Goal: Use online tool/utility: Utilize a website feature to perform a specific function

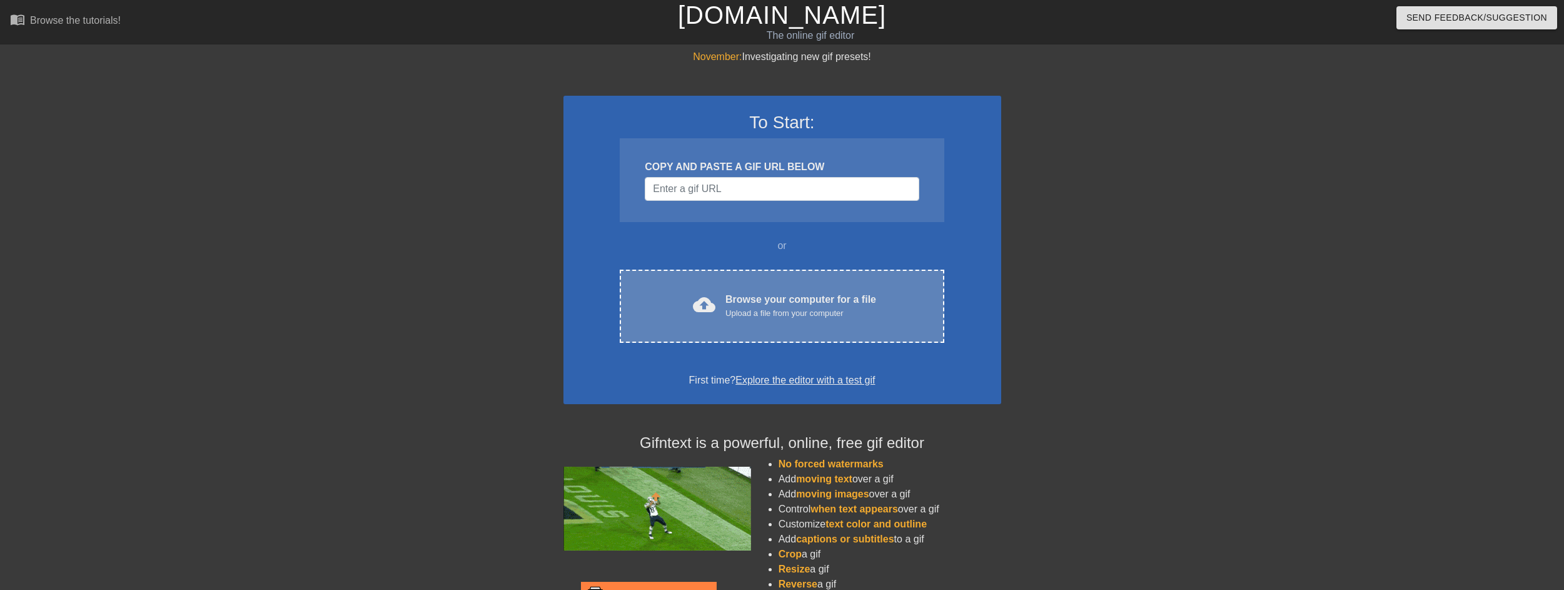
click at [799, 315] on div "Upload a file from your computer" at bounding box center [801, 313] width 151 height 13
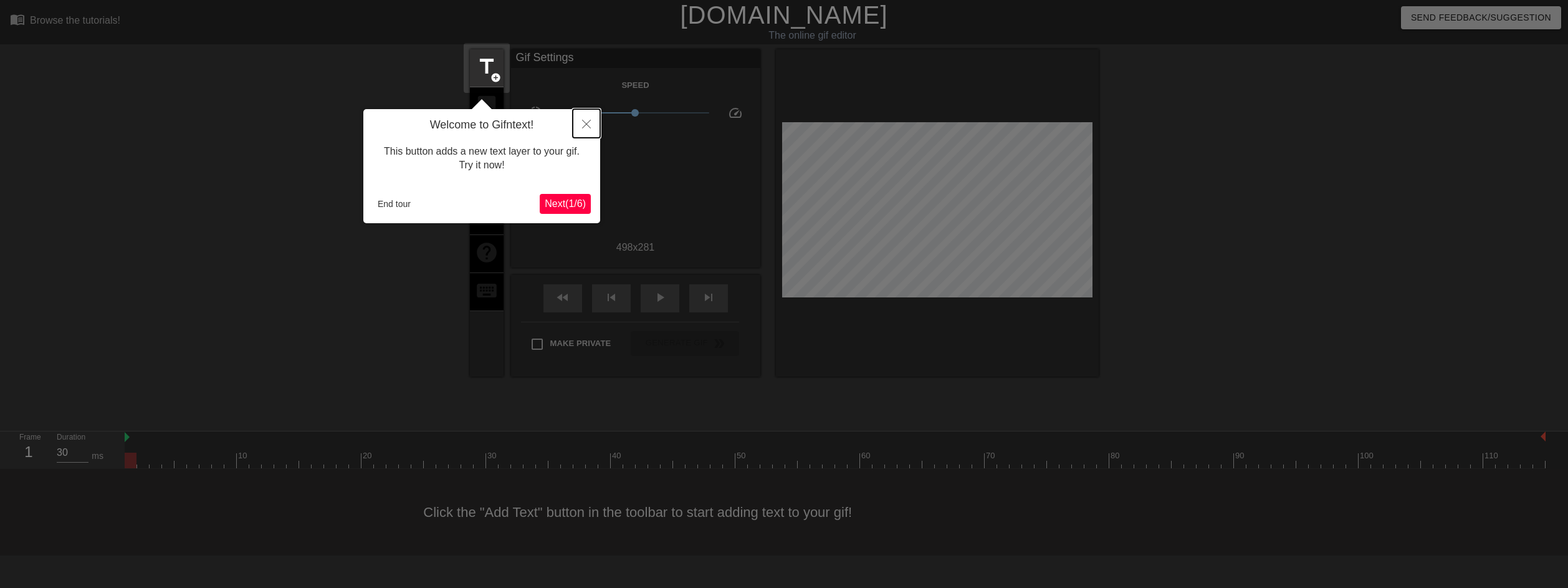
click at [588, 126] on icon "Close" at bounding box center [586, 124] width 9 height 9
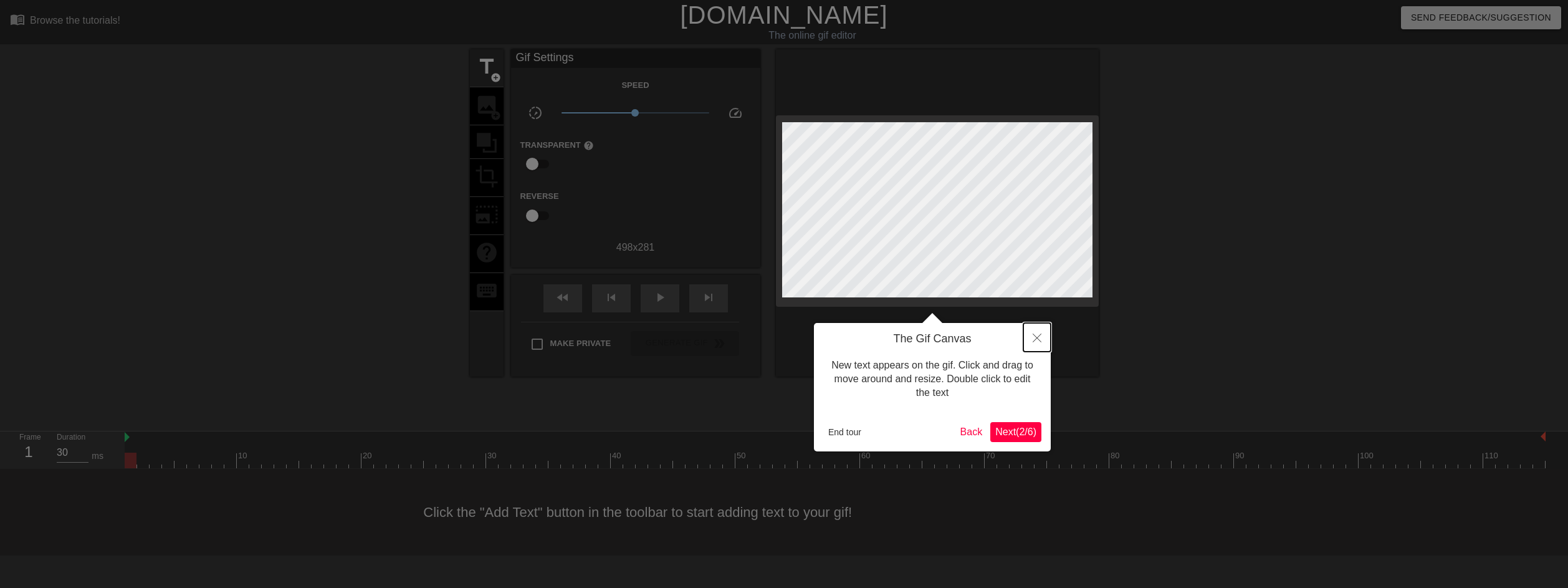
click at [1029, 339] on button "Close" at bounding box center [1037, 337] width 28 height 29
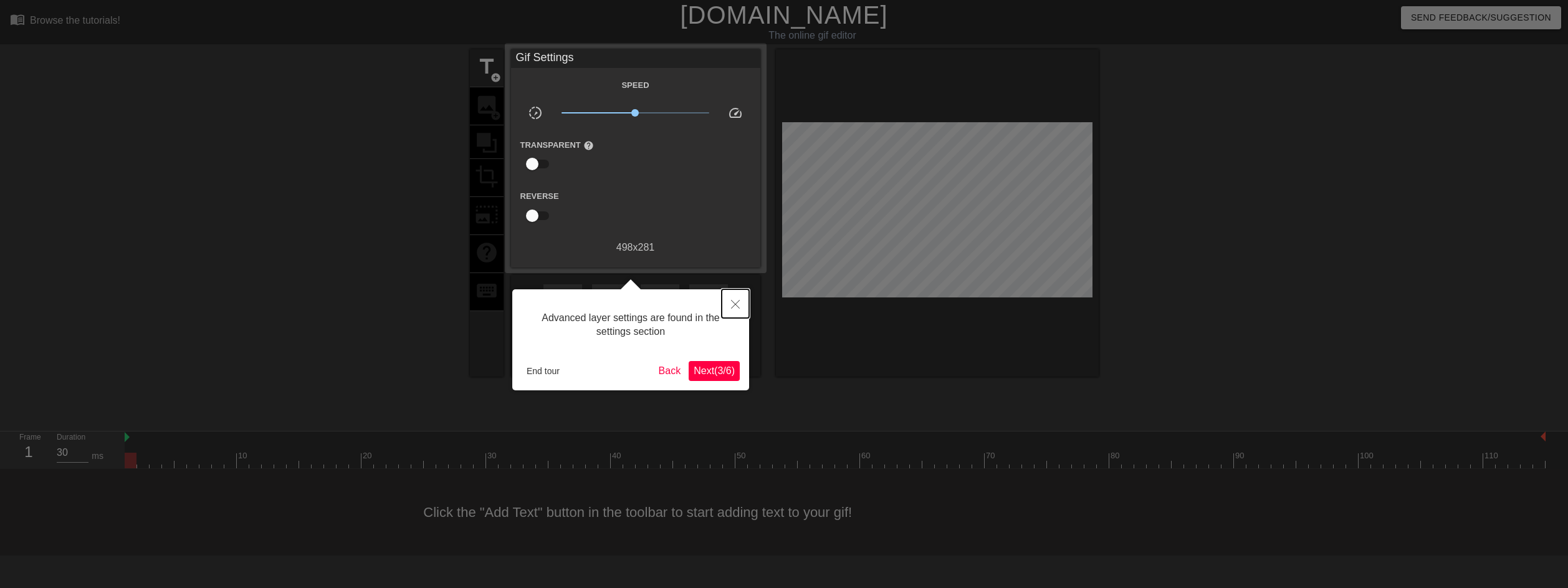
click at [729, 300] on button "Close" at bounding box center [735, 303] width 28 height 29
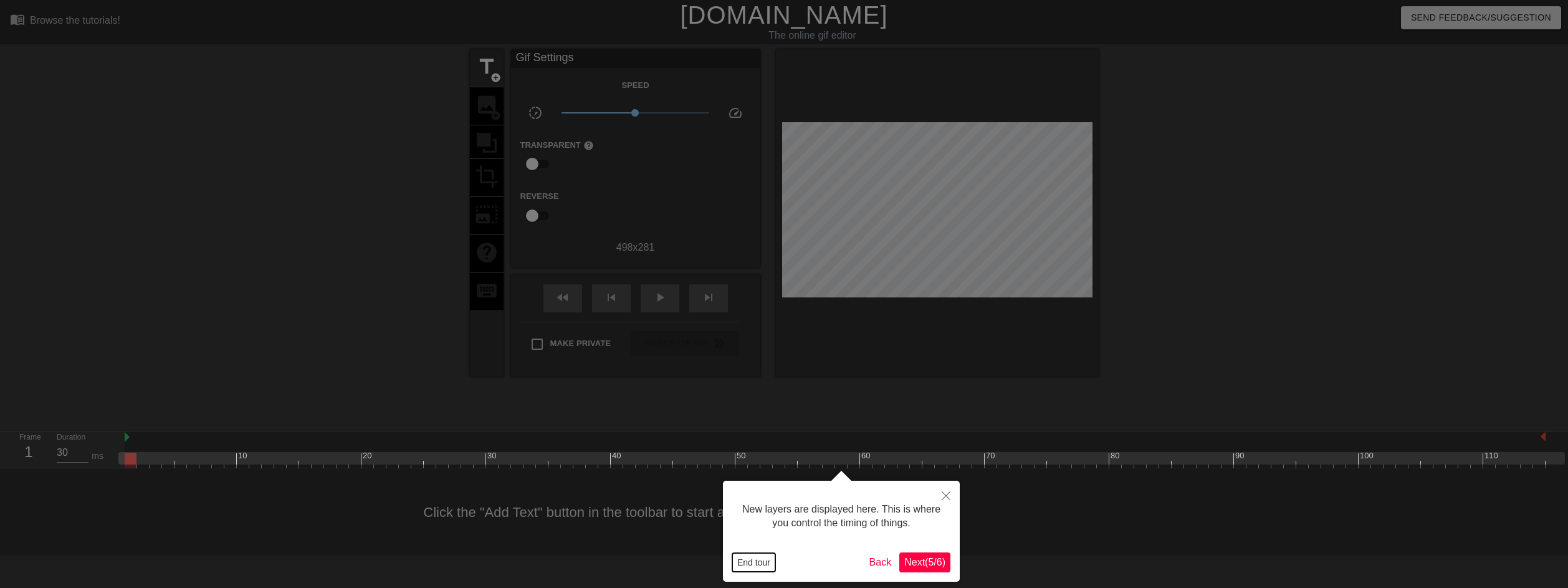
click at [753, 568] on button "End tour" at bounding box center [753, 562] width 43 height 19
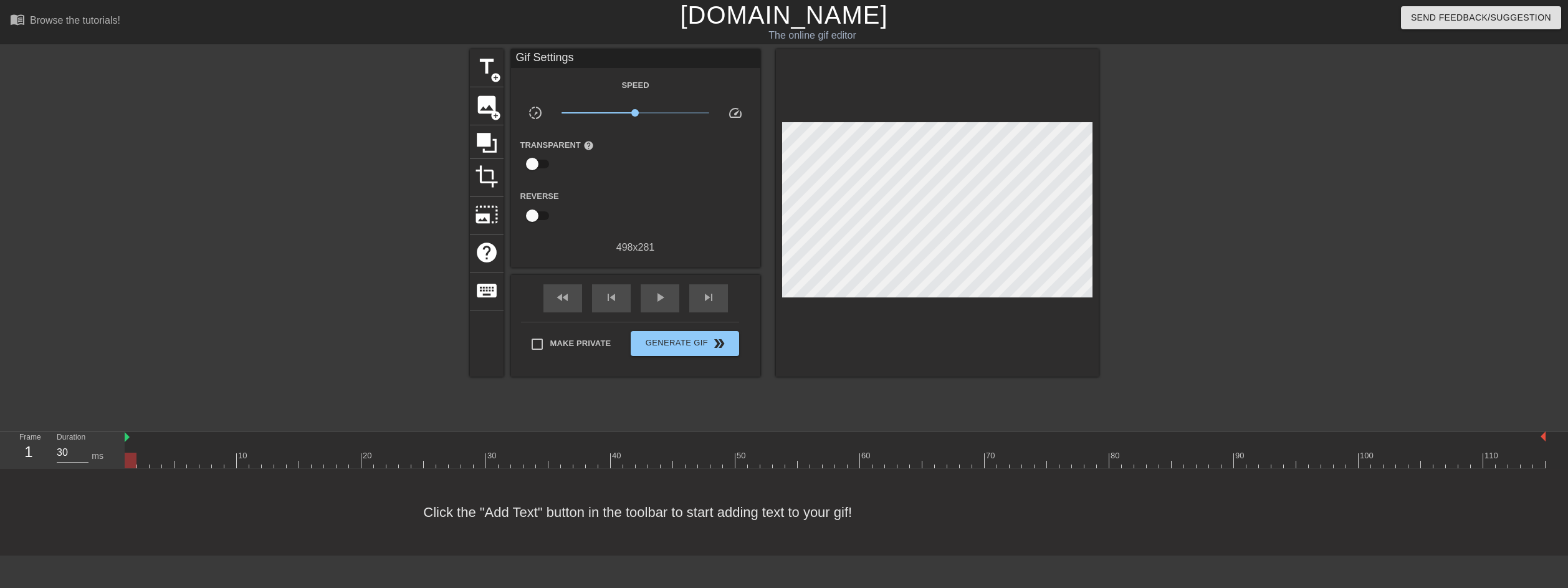
click at [539, 219] on input "checkbox" at bounding box center [532, 216] width 71 height 24
checkbox input "true"
click at [491, 73] on span "add_circle" at bounding box center [495, 78] width 11 height 11
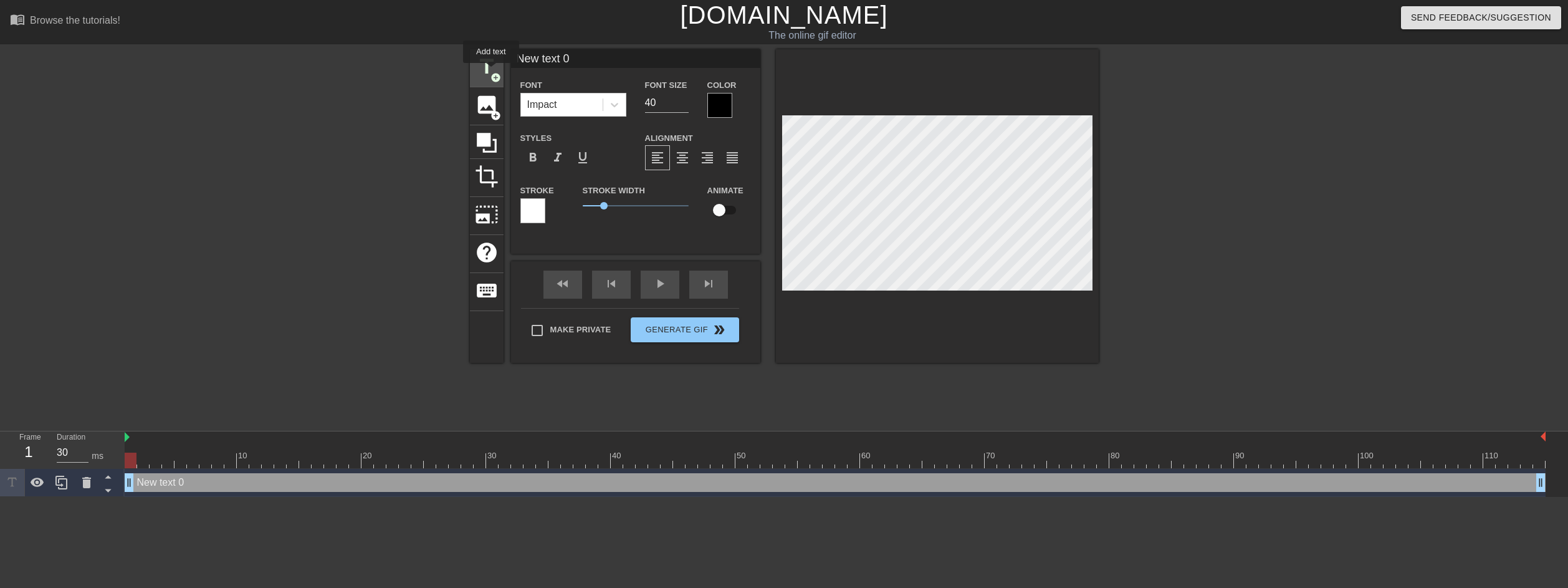
scroll to position [0, 0]
drag, startPoint x: 602, startPoint y: 61, endPoint x: 502, endPoint y: 63, distance: 100.0
click at [502, 63] on div "title add_circle image add_circle crop photo_size_select_large help keyboard Ne…" at bounding box center [784, 205] width 629 height 314
type input "GOODBYE CHAT"
click at [716, 108] on div at bounding box center [719, 105] width 25 height 25
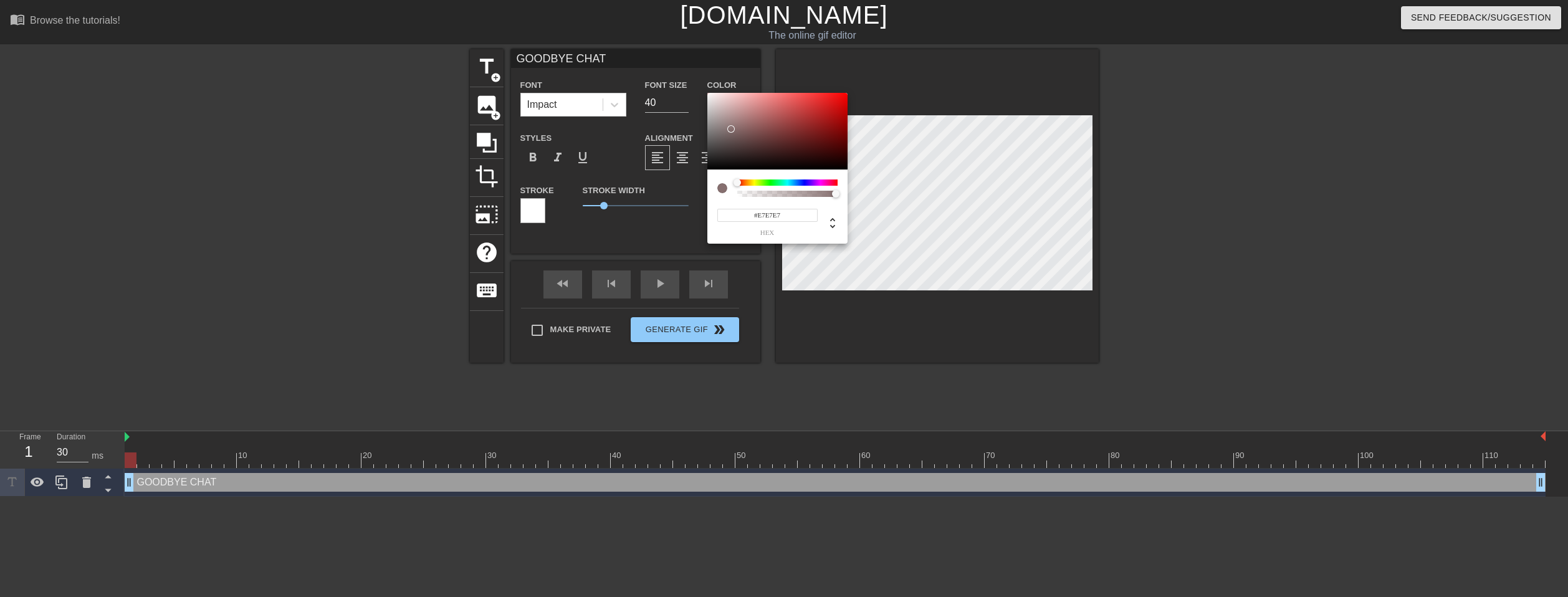
type input "#FFFFFF"
drag, startPoint x: 731, startPoint y: 130, endPoint x: 693, endPoint y: 80, distance: 62.8
click at [693, 80] on div "#FFFFFF hex" at bounding box center [784, 298] width 1568 height 597
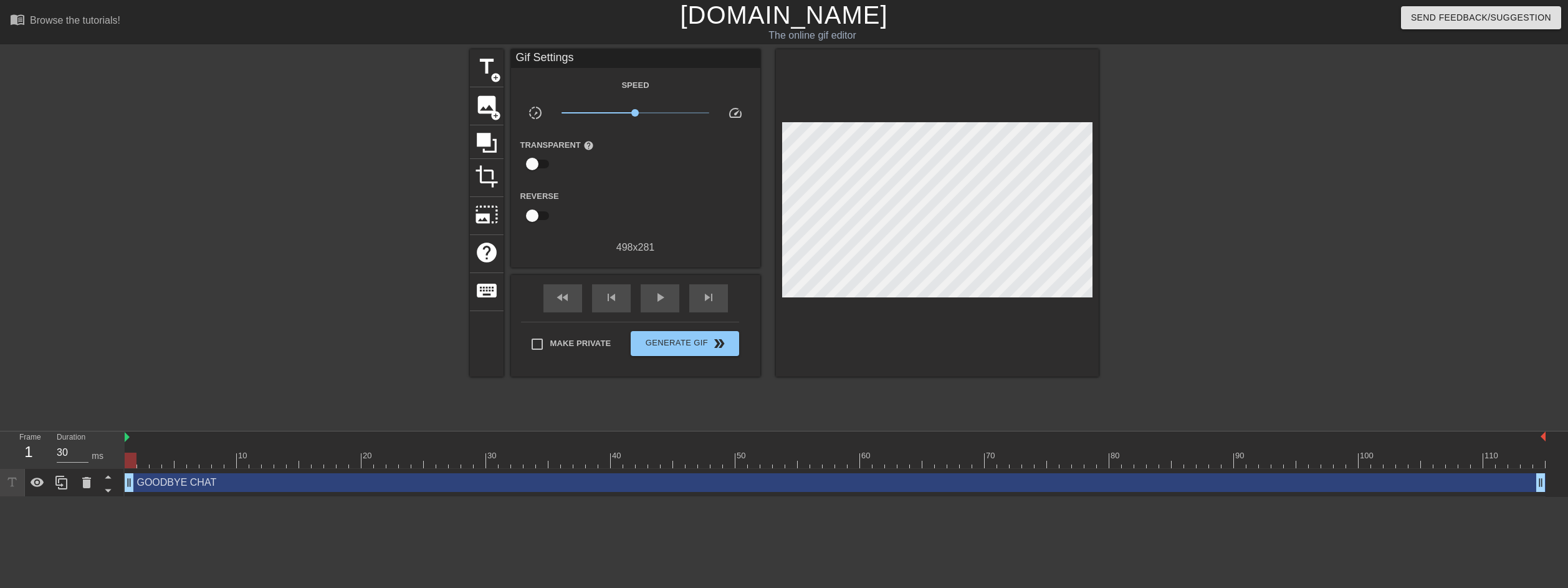
click at [244, 478] on div "GOODBYE CHAT drag_handle drag_handle" at bounding box center [835, 482] width 1421 height 19
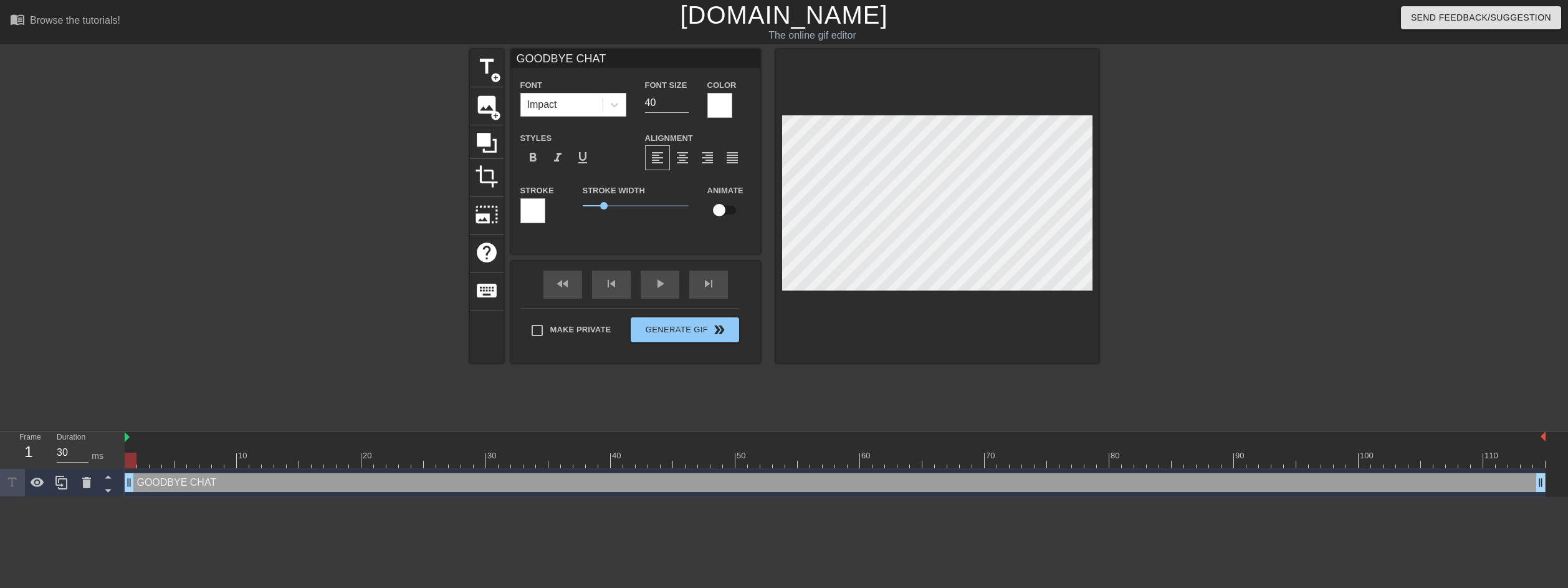
click at [538, 212] on div at bounding box center [532, 210] width 25 height 25
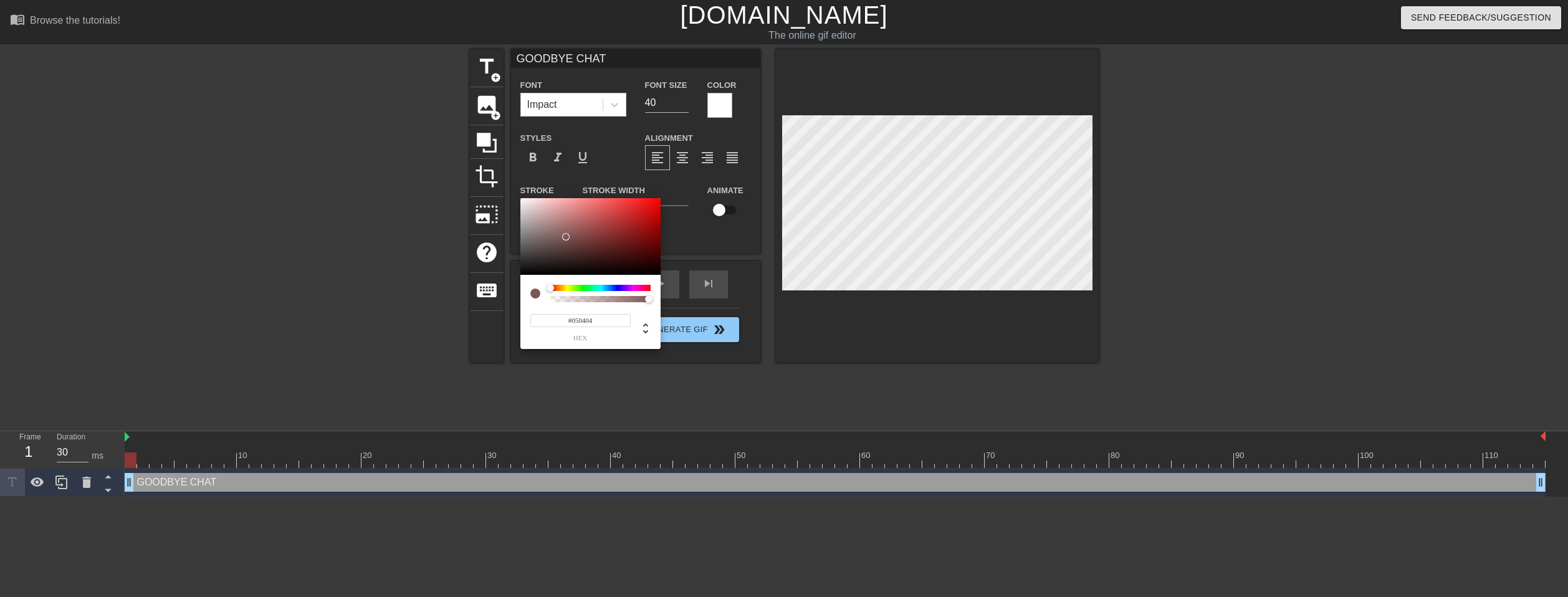
type input "#000000"
drag, startPoint x: 567, startPoint y: 237, endPoint x: 518, endPoint y: 289, distance: 71.4
click at [518, 289] on div "#000000 hex" at bounding box center [784, 298] width 1568 height 597
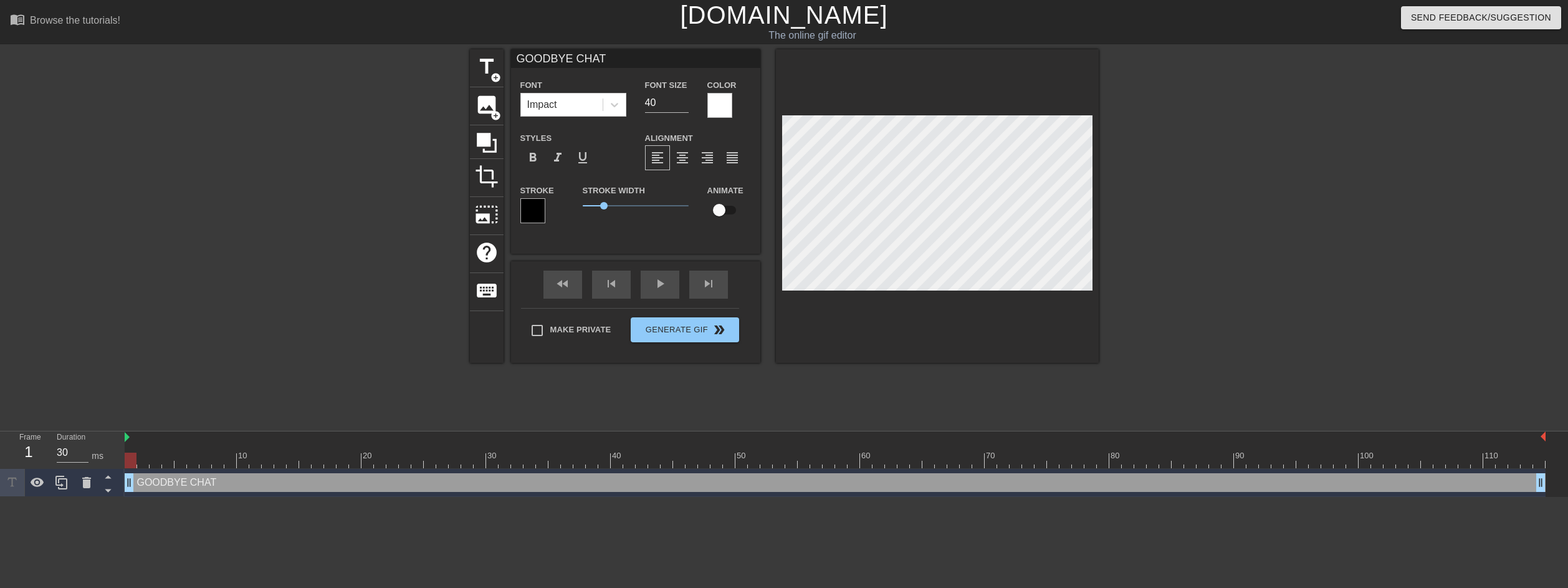
click at [176, 497] on html "menu_book Browse the tutorials! [DOMAIN_NAME] The online gif editor Send Feedba…" at bounding box center [784, 248] width 1568 height 497
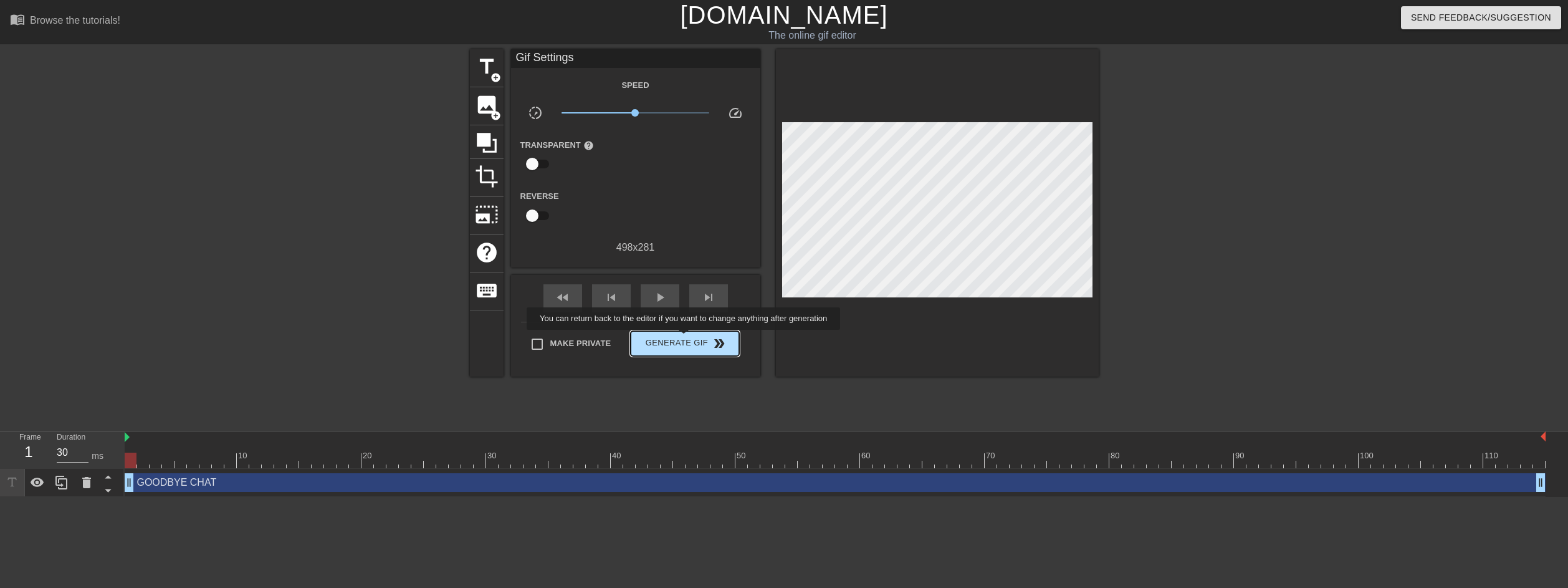
click at [684, 339] on span "Generate Gif double_arrow" at bounding box center [684, 343] width 98 height 15
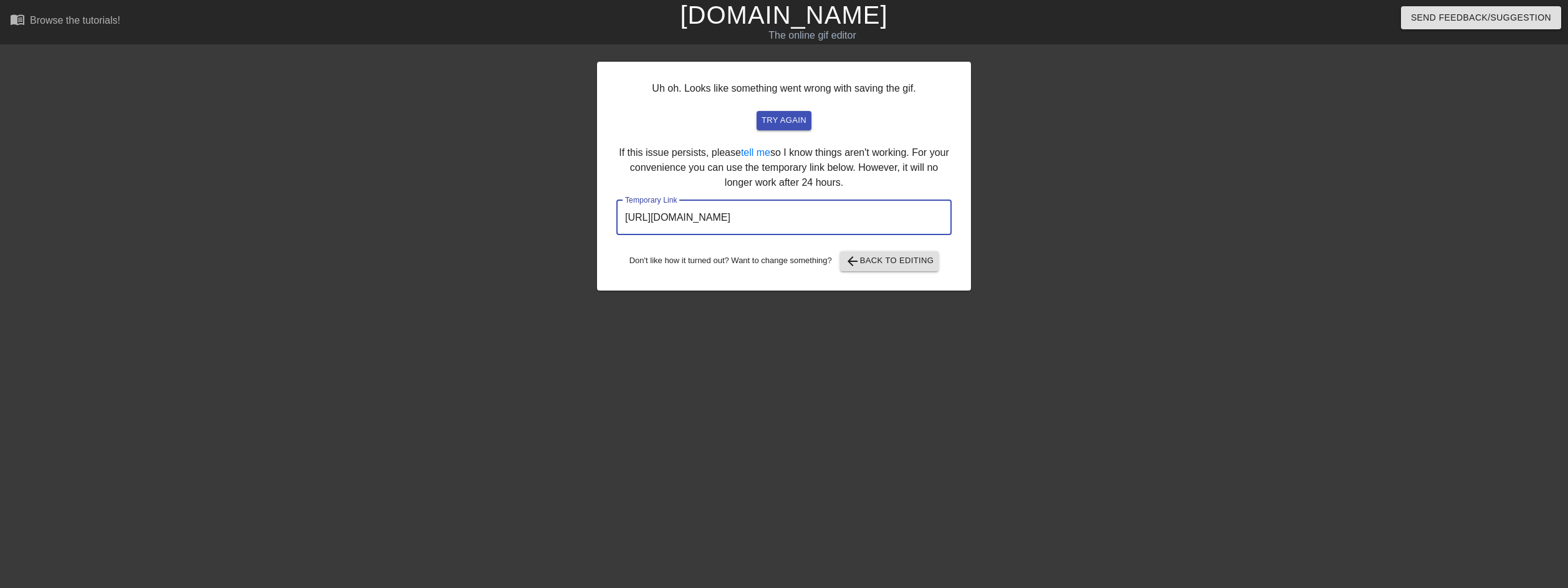
drag, startPoint x: 881, startPoint y: 205, endPoint x: 520, endPoint y: 231, distance: 361.9
click at [520, 231] on div "Uh oh. Looks like something went wrong with saving the gif. try again If this i…" at bounding box center [784, 235] width 1568 height 374
